Goal: Find specific page/section: Find specific page/section

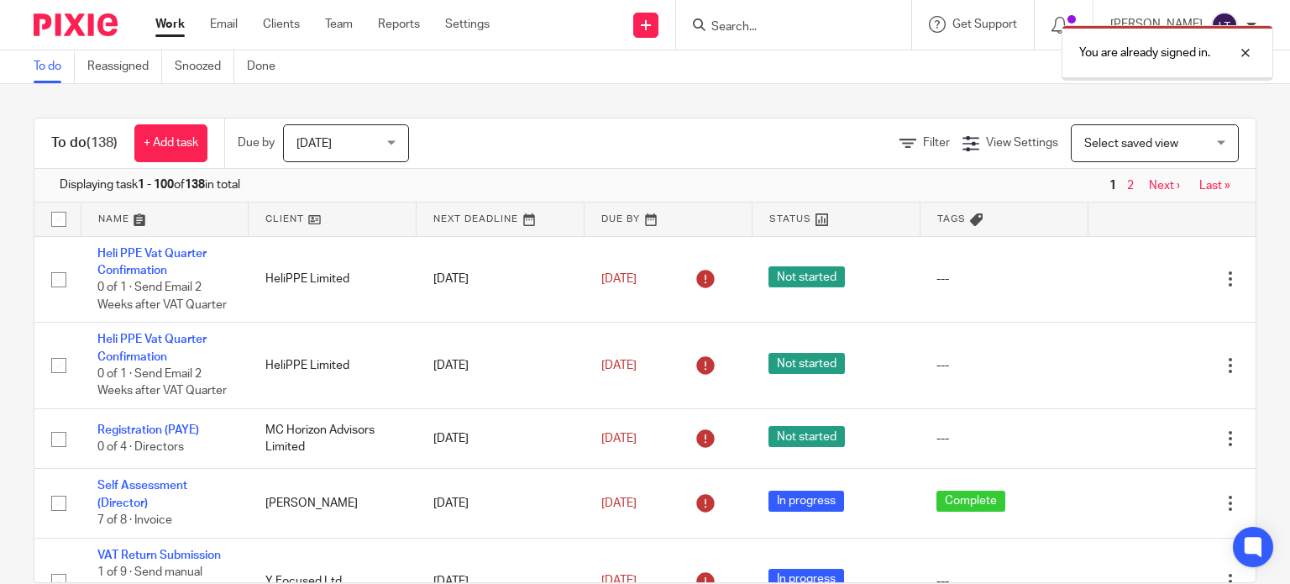
click at [752, 23] on div "You are already signed in." at bounding box center [959, 49] width 628 height 64
click at [1251, 46] on div at bounding box center [1232, 53] width 45 height 20
click at [861, 26] on input "Search" at bounding box center [784, 27] width 151 height 15
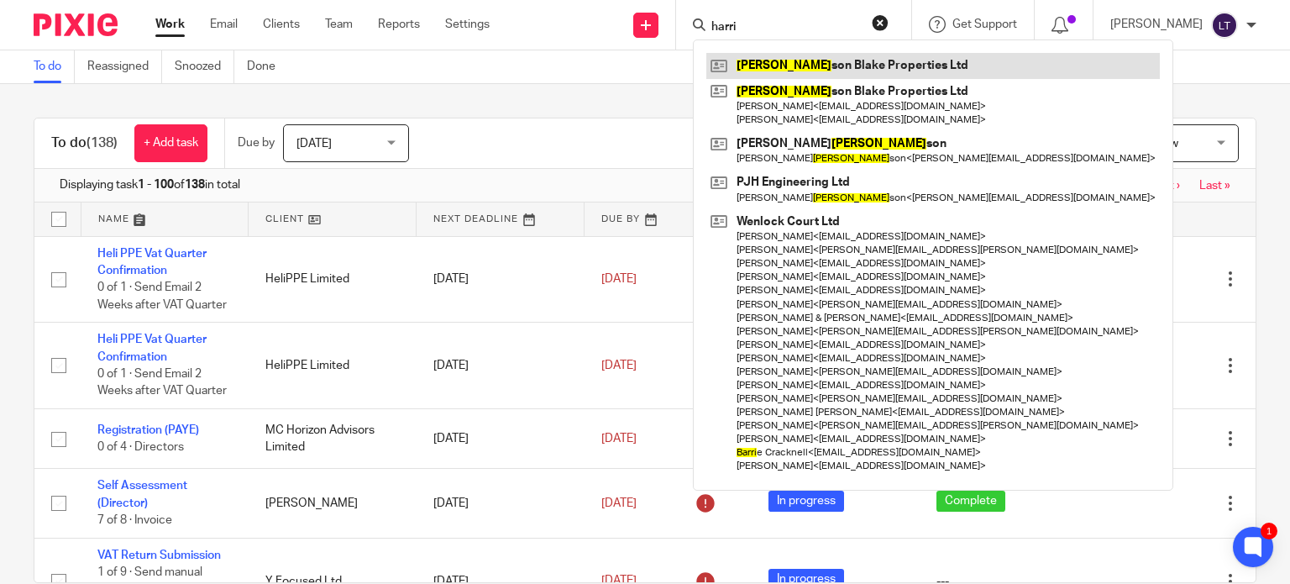
type input "harri"
click at [862, 70] on link at bounding box center [932, 65] width 453 height 25
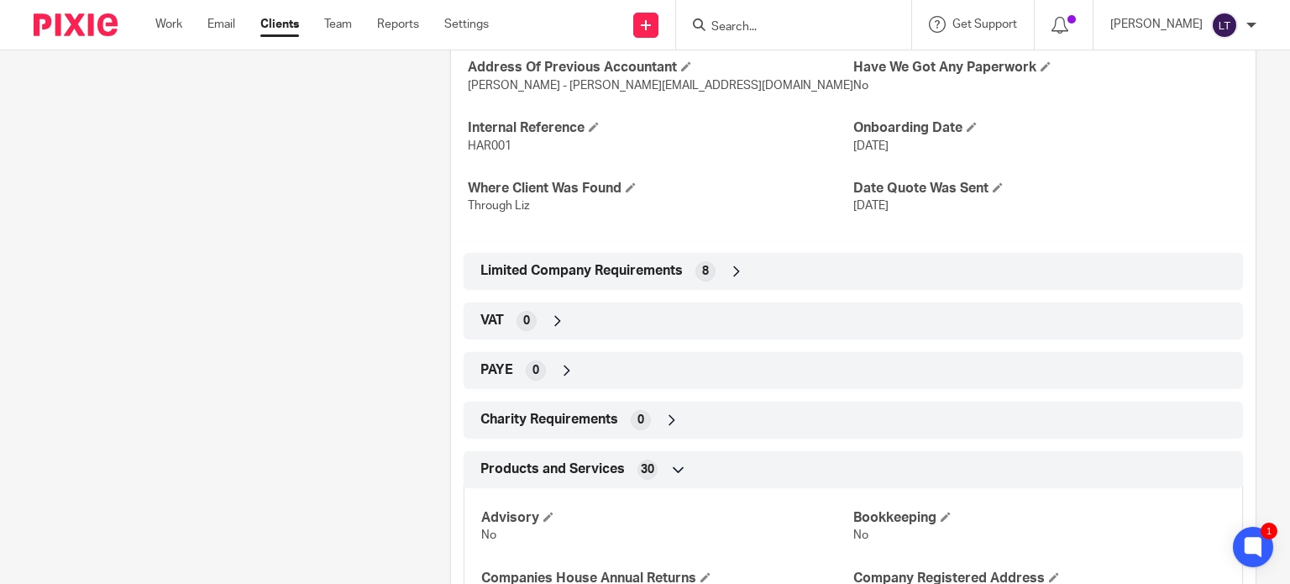
scroll to position [420, 0]
click at [739, 271] on icon at bounding box center [736, 270] width 17 height 17
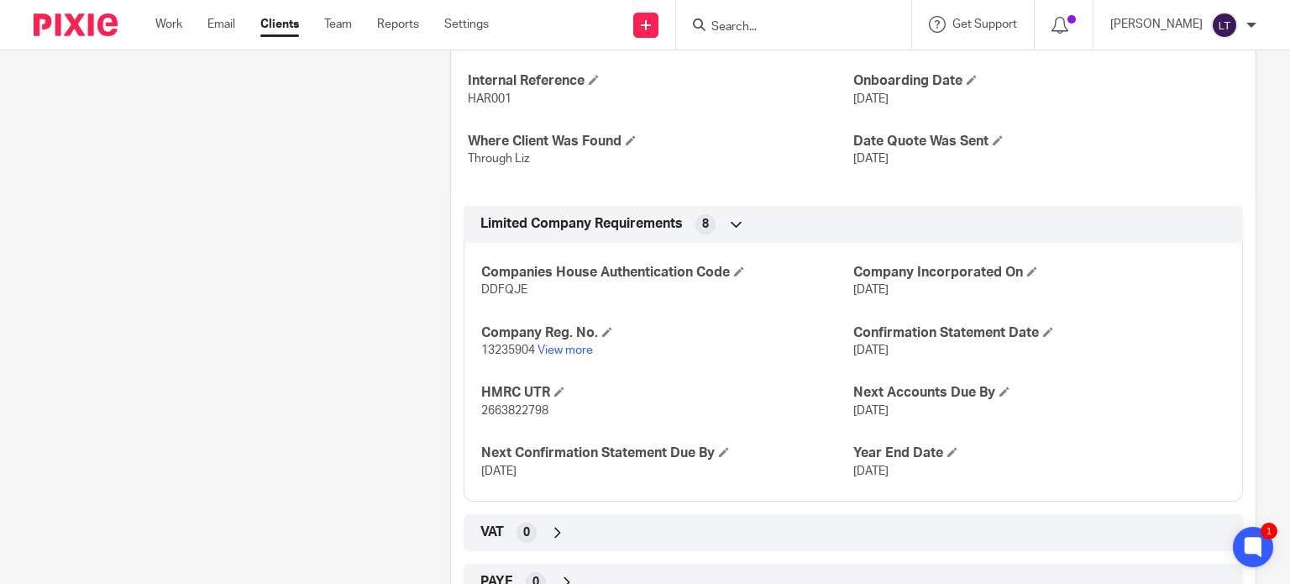
scroll to position [504, 0]
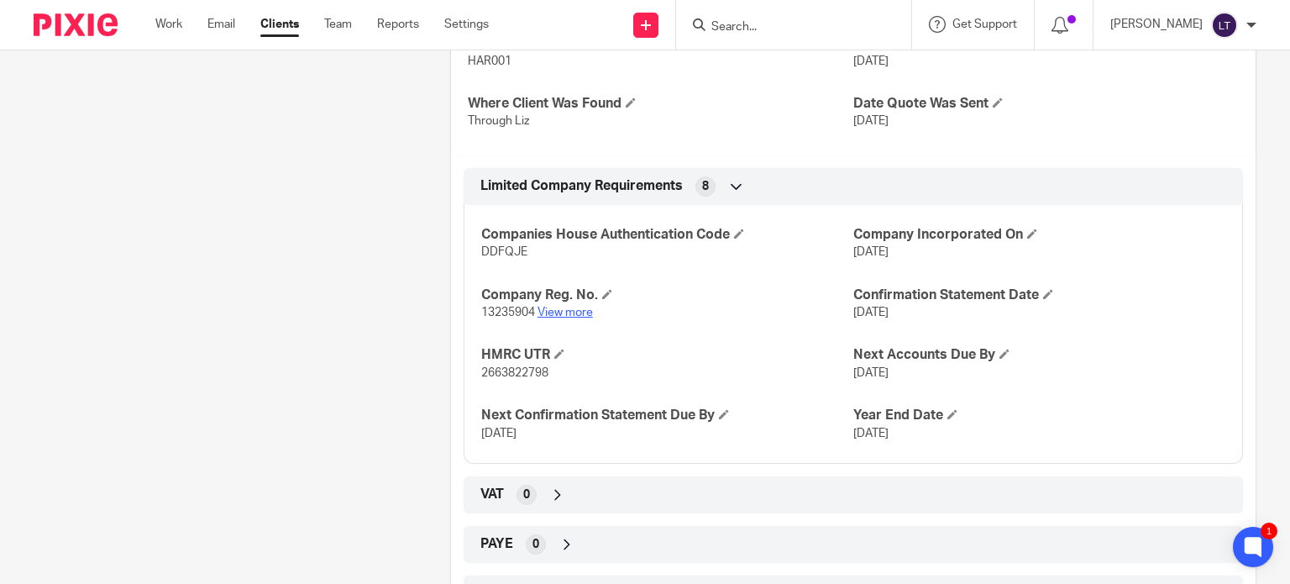
click at [558, 309] on link "View more" at bounding box center [564, 312] width 55 height 12
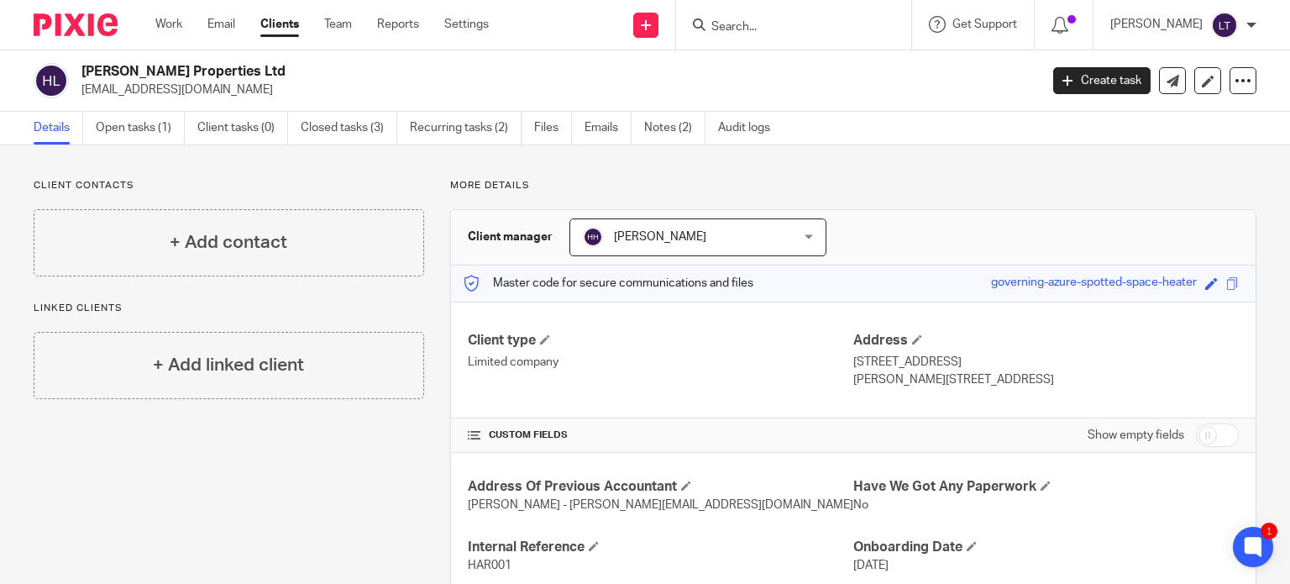
click at [1249, 28] on div at bounding box center [1251, 25] width 10 height 10
click at [462, 21] on link "Settings" at bounding box center [466, 24] width 44 height 17
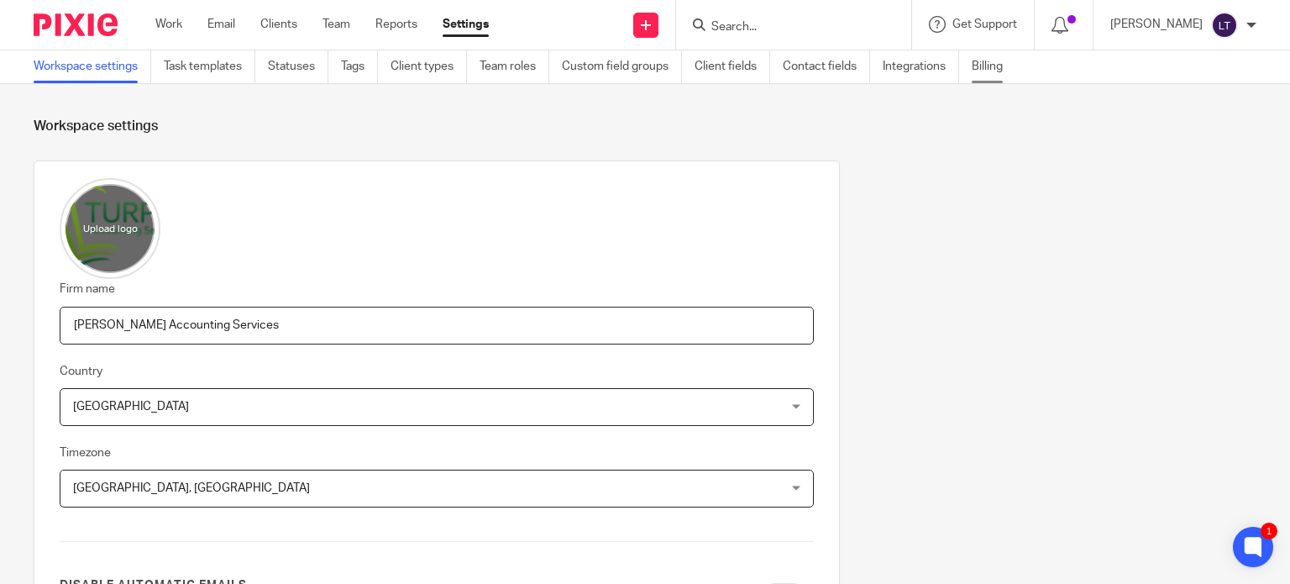
click at [993, 68] on link "Billing" at bounding box center [993, 66] width 44 height 33
click at [988, 66] on link "Billing" at bounding box center [993, 66] width 44 height 33
click at [787, 24] on input "Search" at bounding box center [784, 27] width 151 height 15
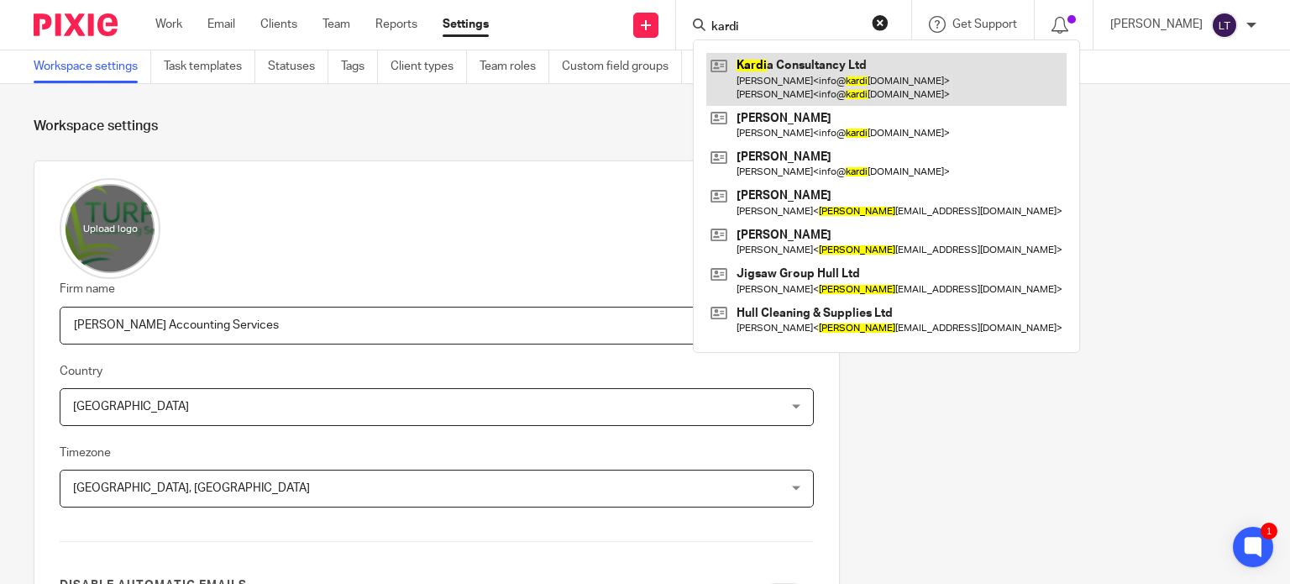
type input "kardi"
click at [803, 61] on link at bounding box center [886, 79] width 360 height 52
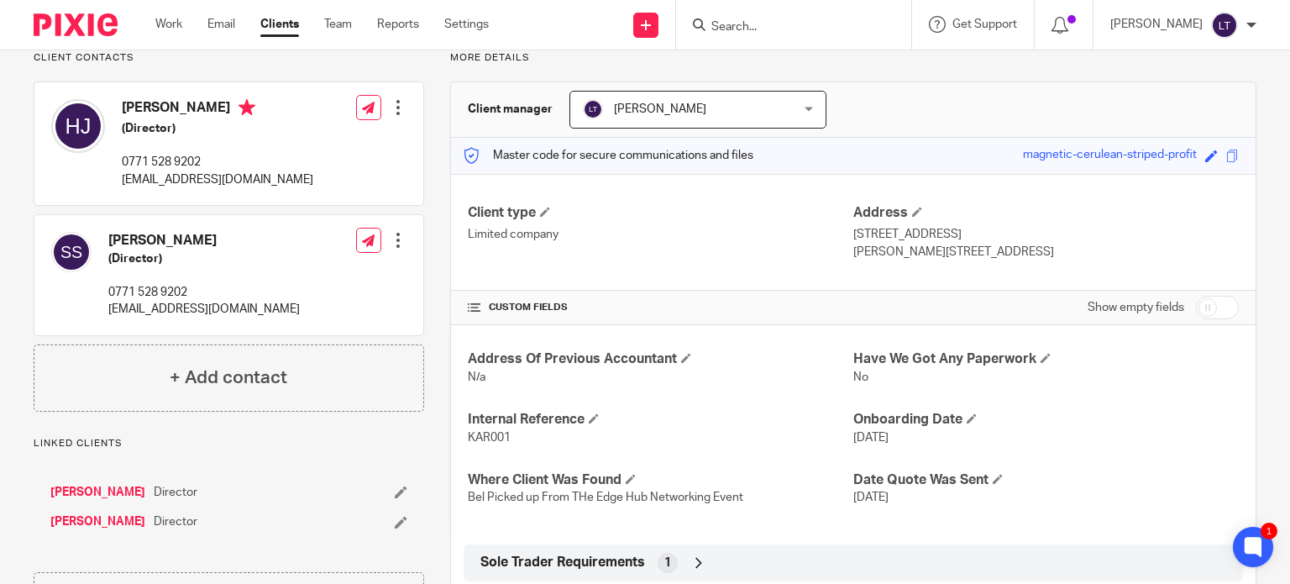
scroll to position [168, 0]
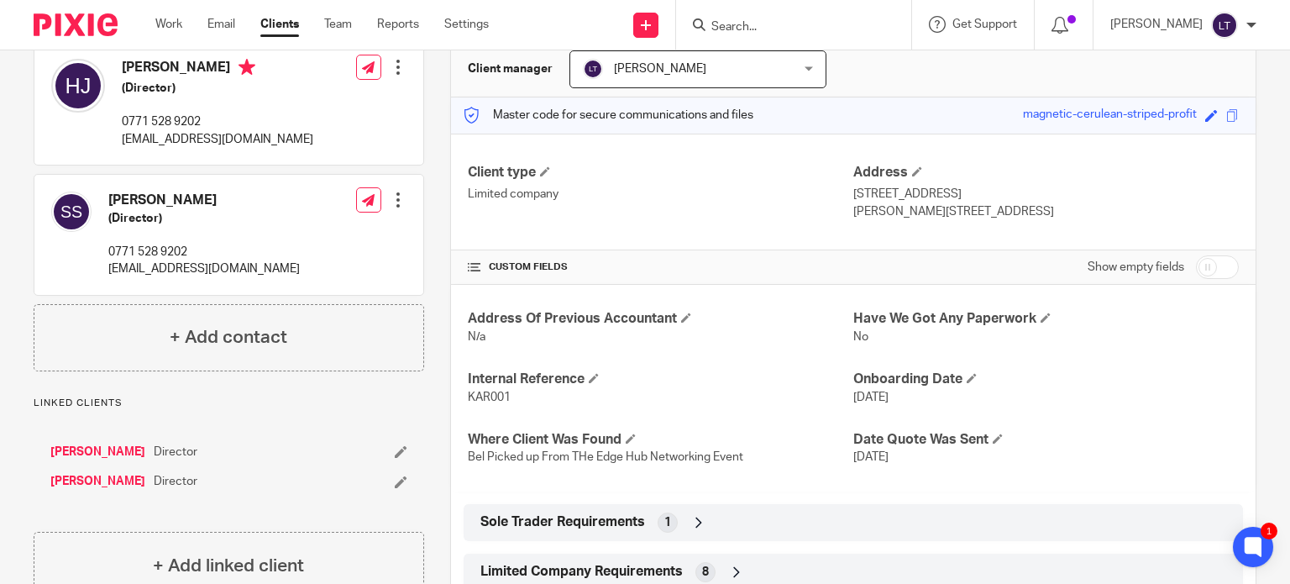
click at [1202, 270] on input "checkbox" at bounding box center [1217, 267] width 43 height 24
checkbox input "true"
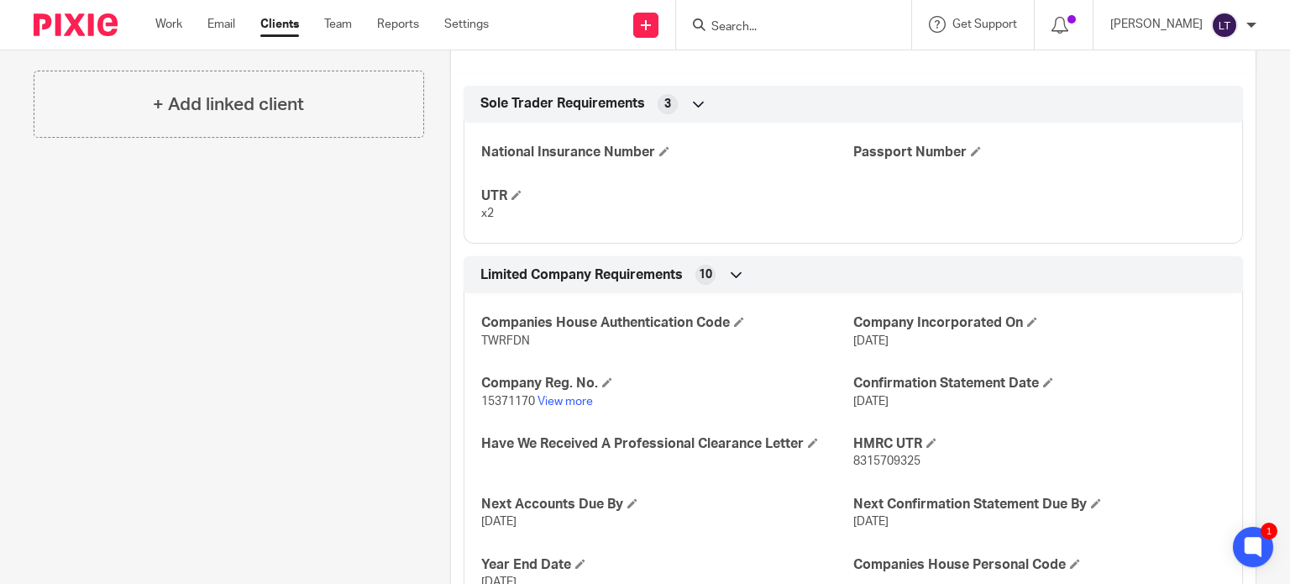
scroll to position [672, 0]
